Goal: Task Accomplishment & Management: Use online tool/utility

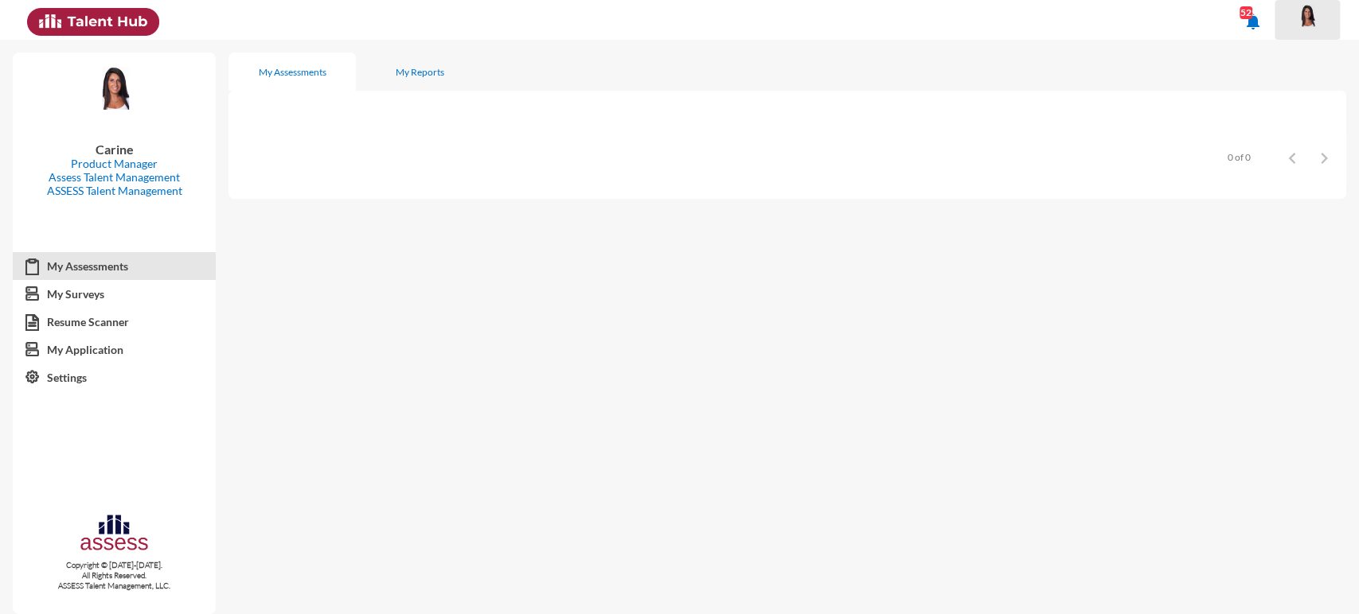
click at [1304, 24] on img at bounding box center [1307, 16] width 32 height 24
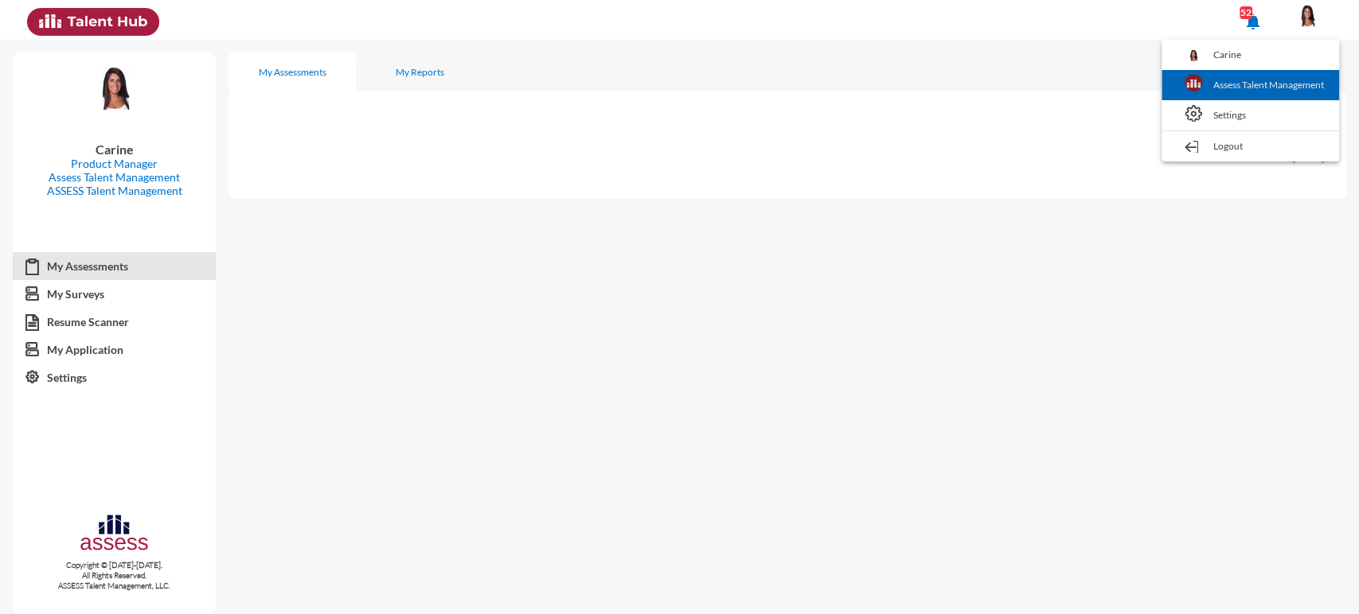
click at [1278, 75] on link "Assess Talent Management" at bounding box center [1250, 85] width 162 height 30
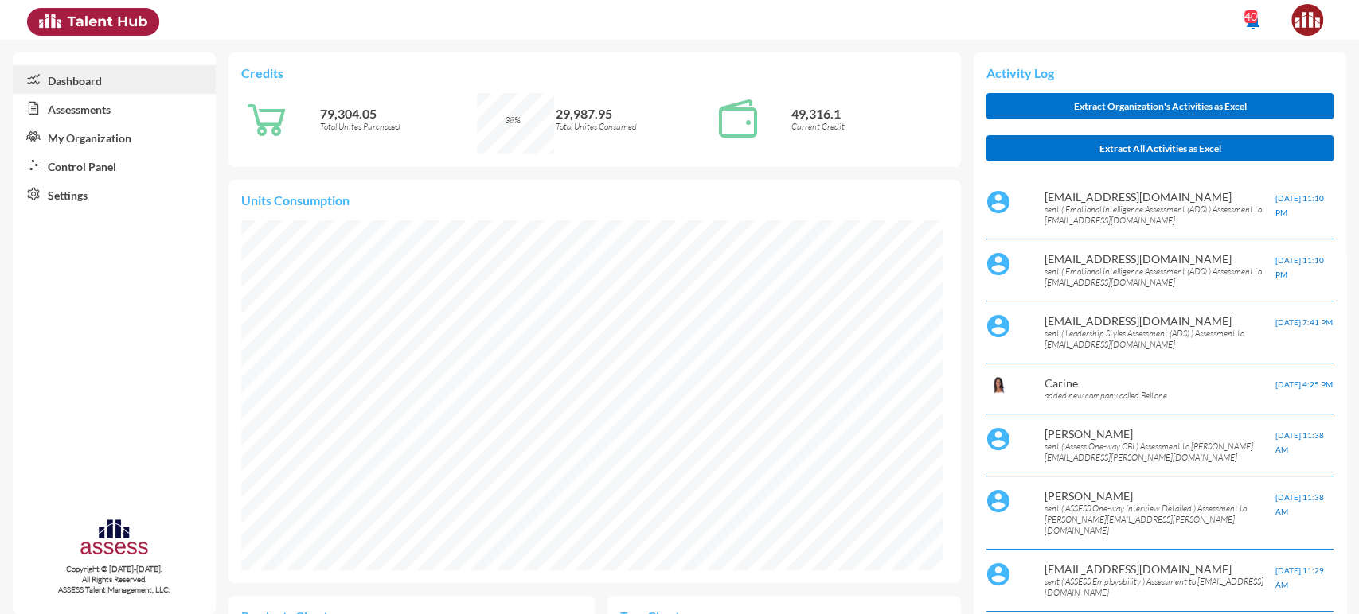
click at [107, 138] on link "My Organization" at bounding box center [114, 137] width 203 height 29
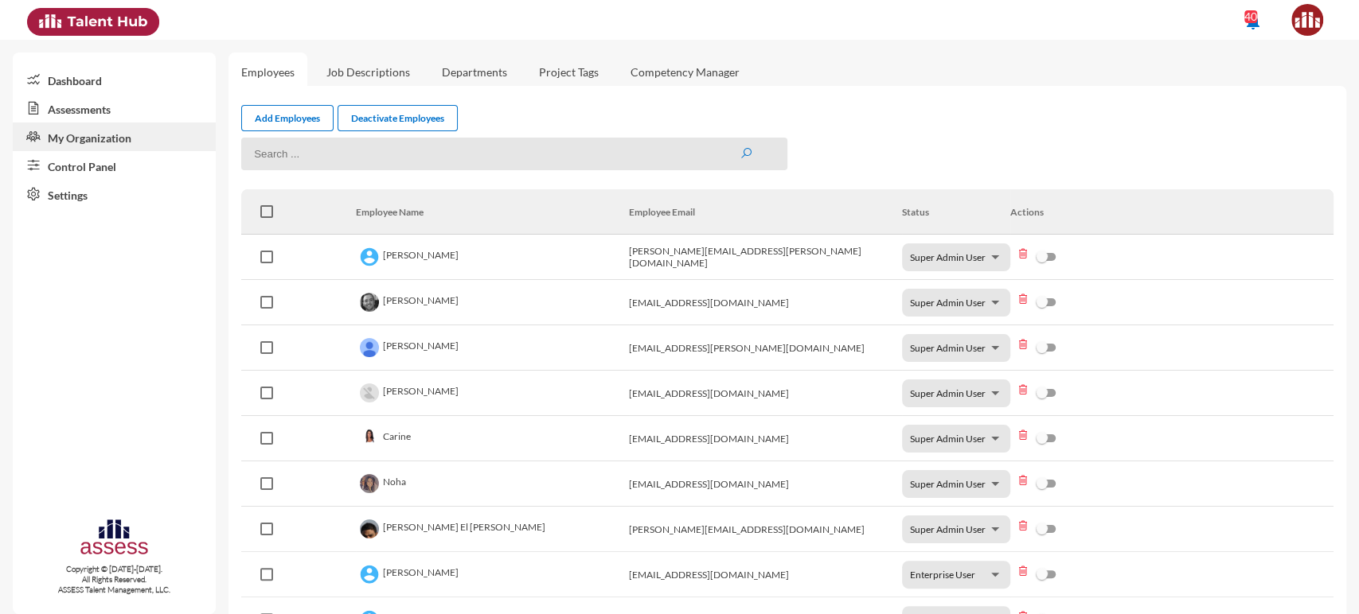
click at [115, 115] on link "Assessments" at bounding box center [114, 108] width 203 height 29
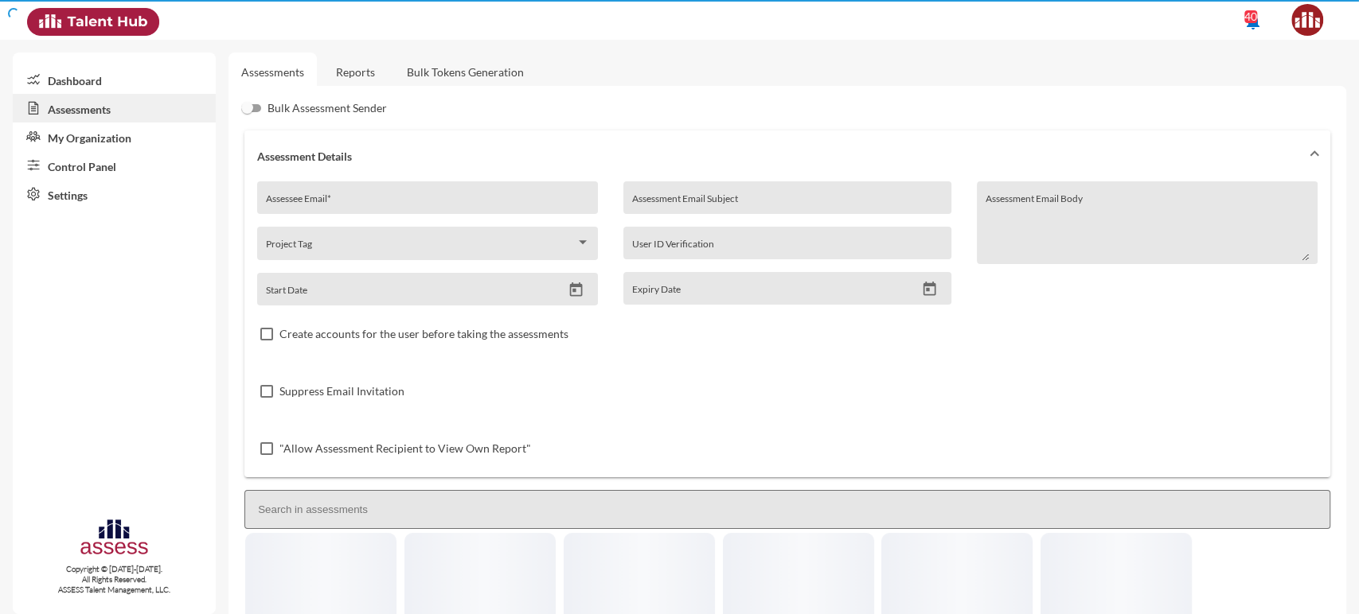
click at [103, 164] on link "Control Panel" at bounding box center [114, 165] width 203 height 29
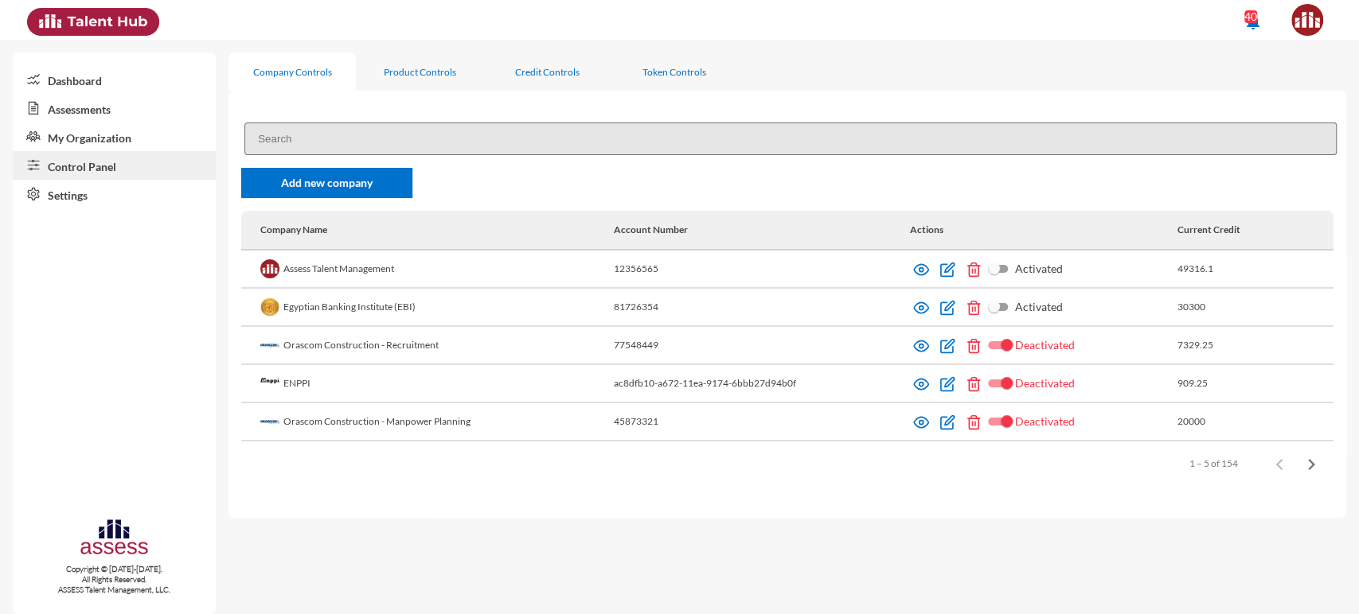
click at [357, 120] on div "Add new company Company Name Account Number Actions Current Credit Assess Talen…" at bounding box center [786, 304] width 1117 height 389
click at [339, 127] on input at bounding box center [790, 139] width 1092 height 33
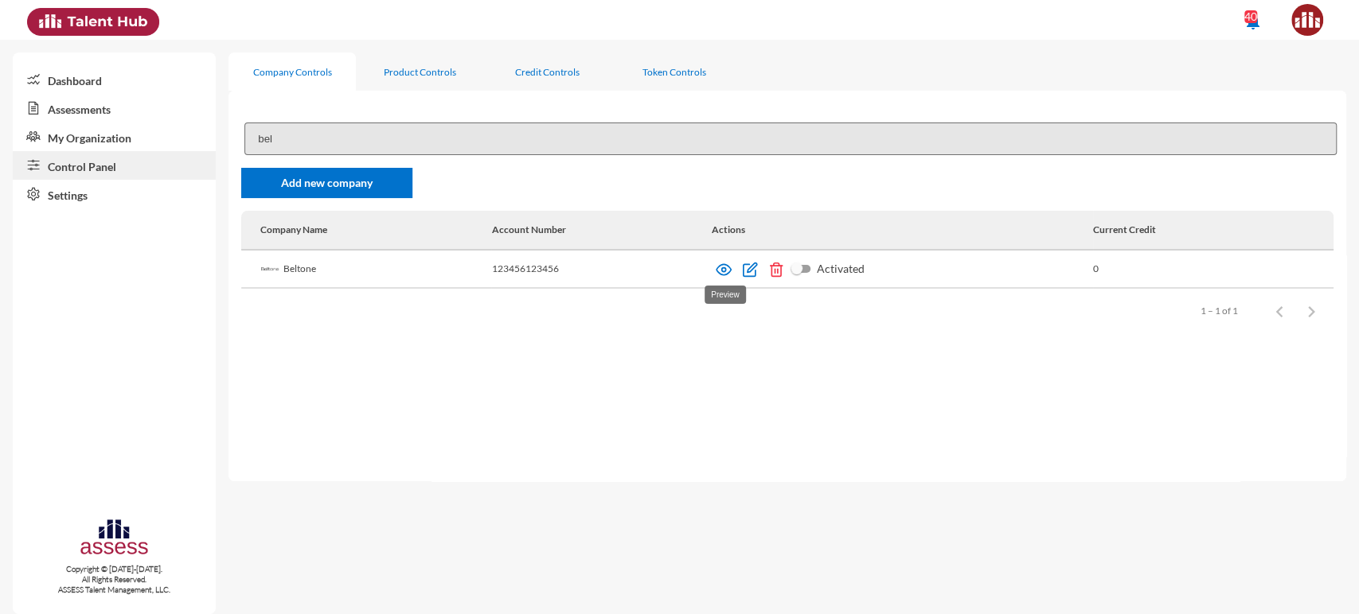
type input "bel"
click at [722, 271] on img at bounding box center [723, 270] width 16 height 16
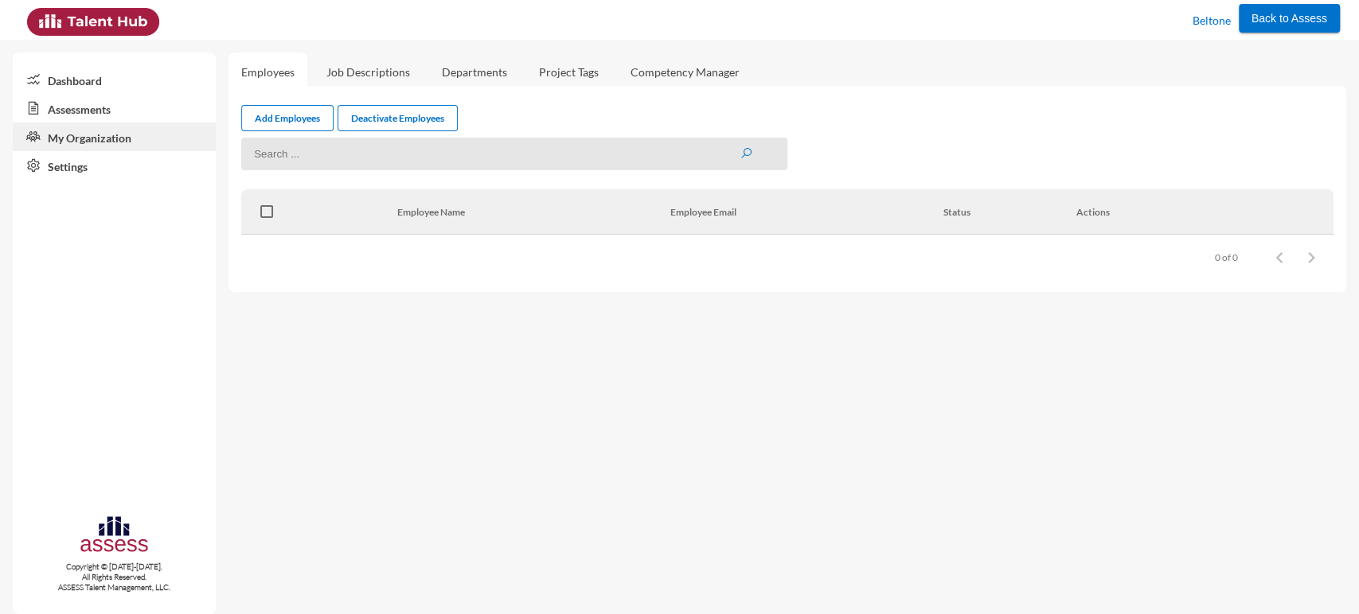
click at [86, 111] on link "Assessments" at bounding box center [114, 108] width 203 height 29
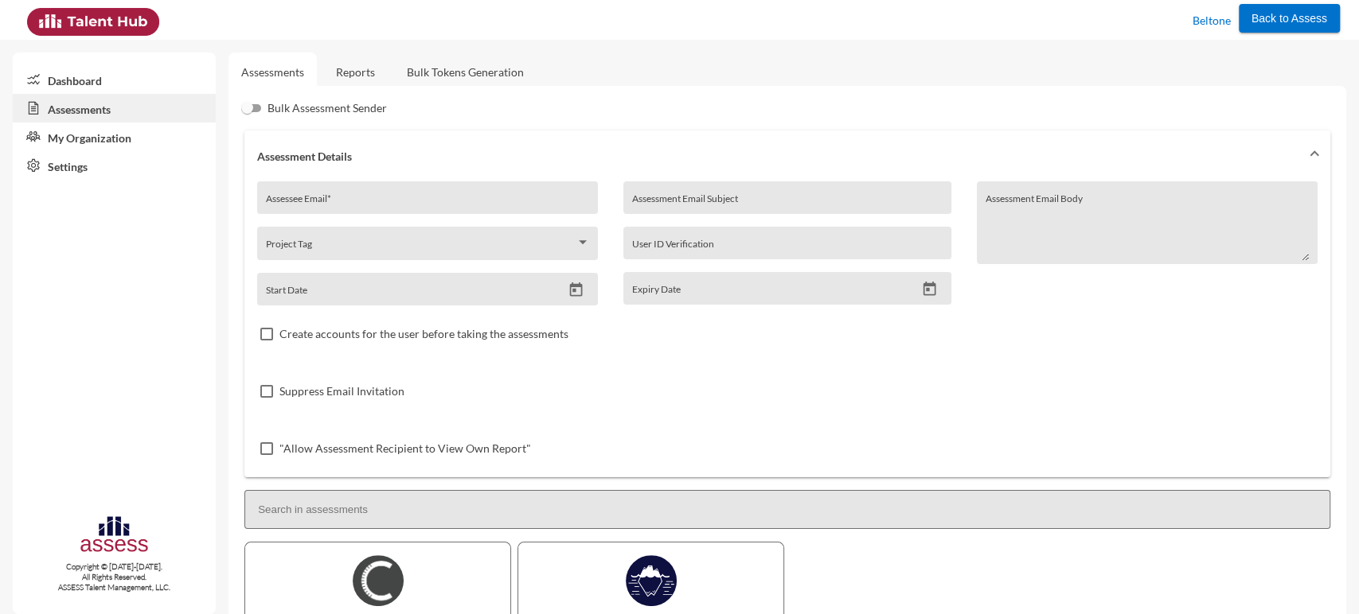
click at [359, 76] on link "Reports" at bounding box center [355, 72] width 64 height 39
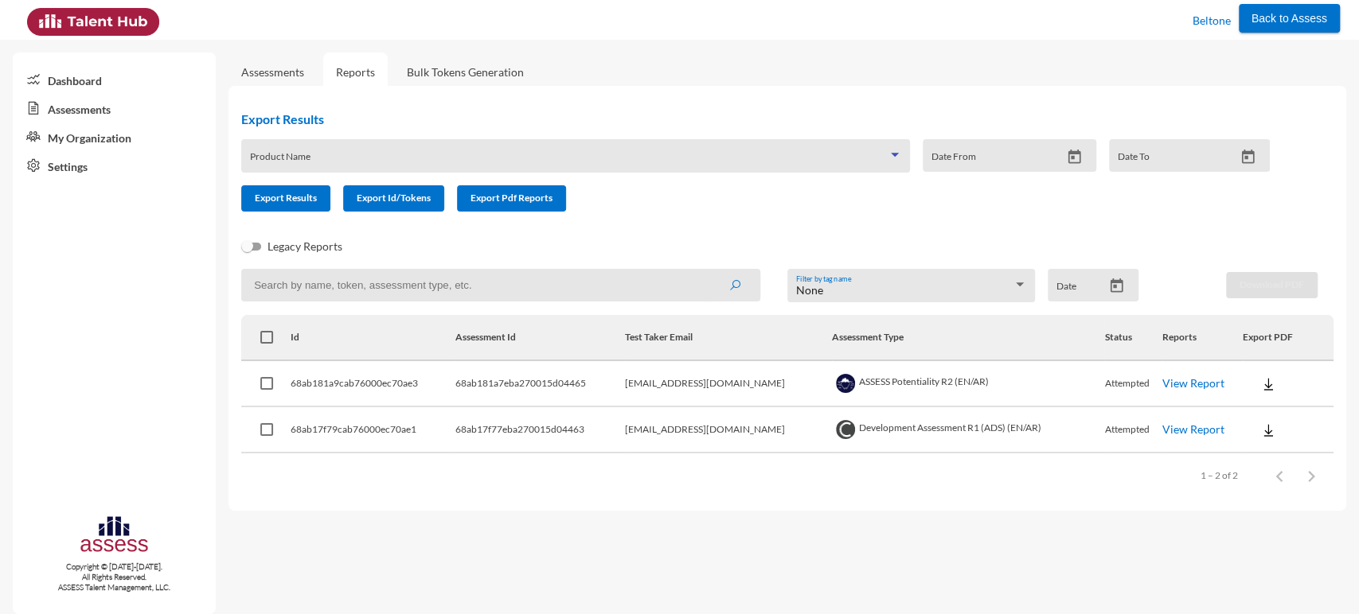
click at [679, 160] on span at bounding box center [568, 161] width 637 height 13
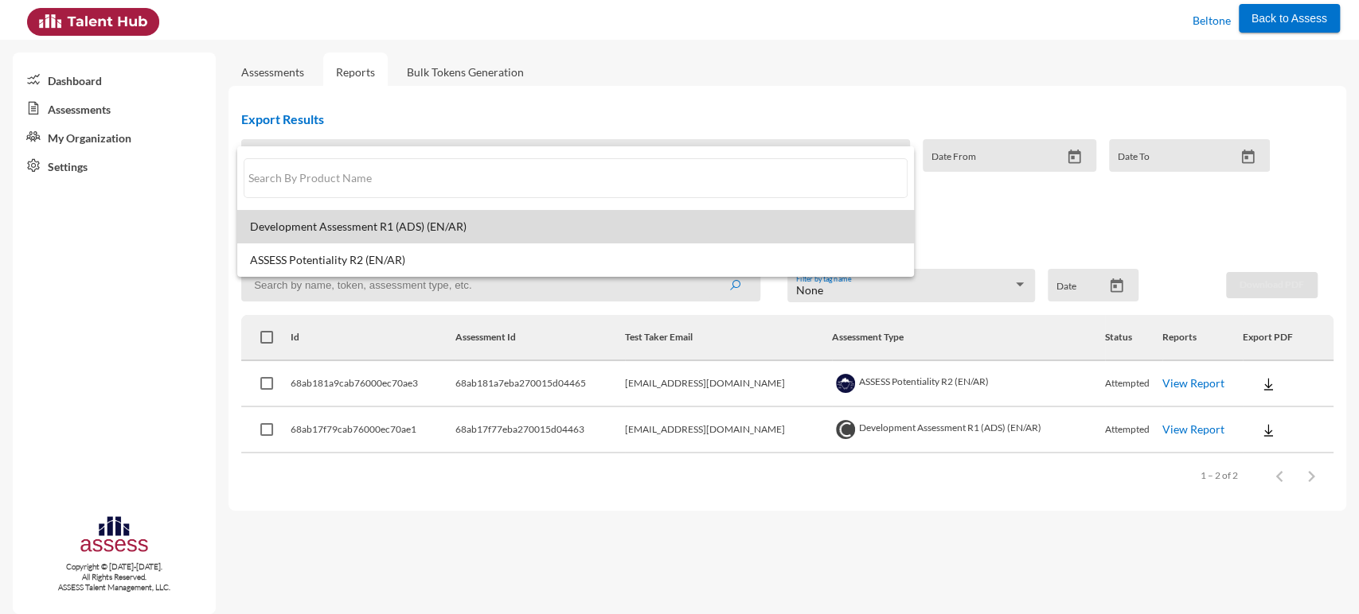
click at [612, 223] on span "Development Assessment R1 (ADS) (EN/AR)" at bounding box center [576, 226] width 652 height 13
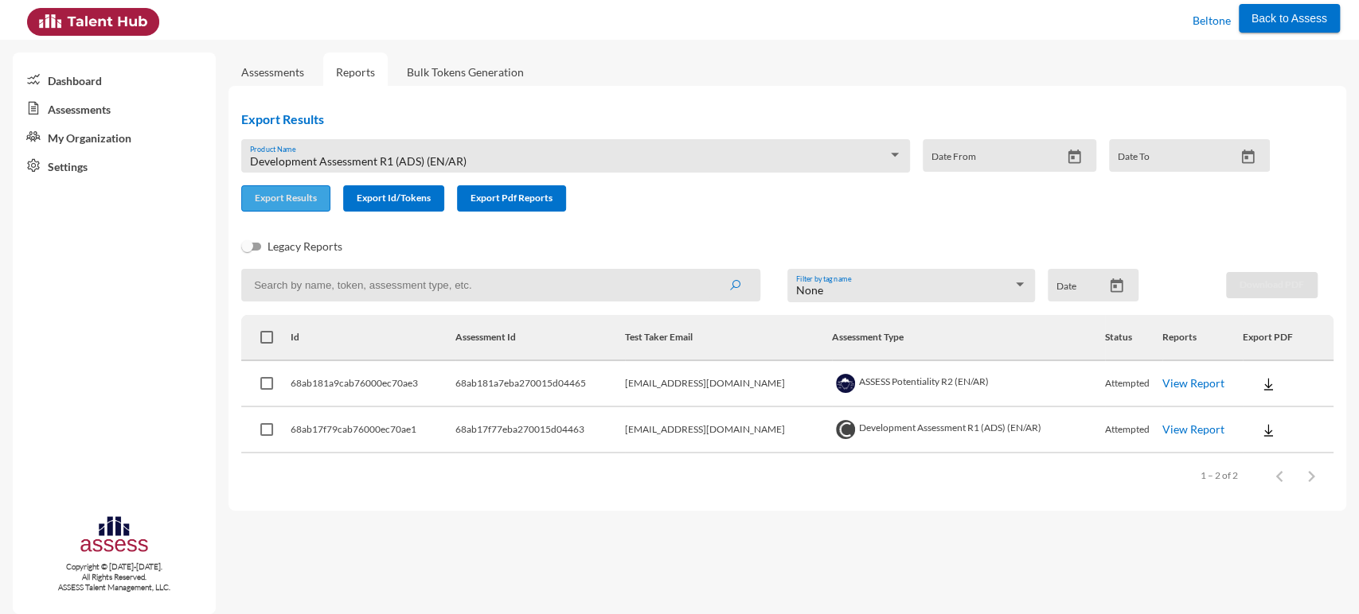
click at [312, 196] on span "Export Results" at bounding box center [286, 198] width 62 height 12
